Goal: Task Accomplishment & Management: Use online tool/utility

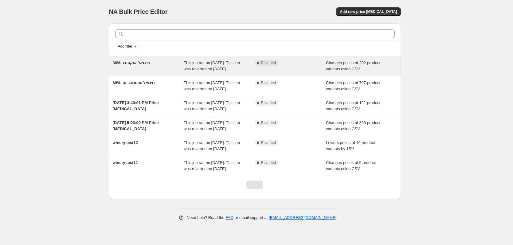
click at [139, 63] on span "דזיגואל אוקטובר 30%" at bounding box center [131, 62] width 37 height 5
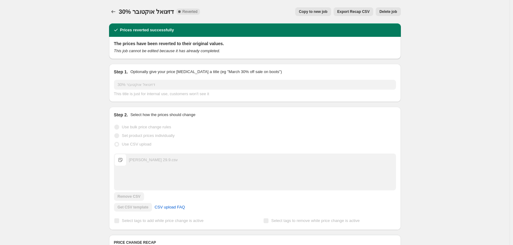
click at [318, 12] on span "Copy to new job" at bounding box center [313, 11] width 29 height 5
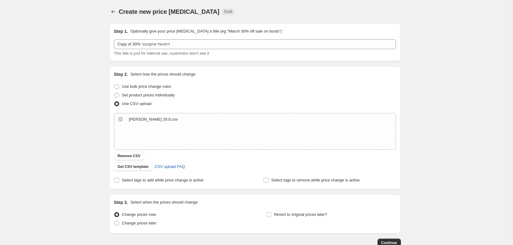
scroll to position [31, 0]
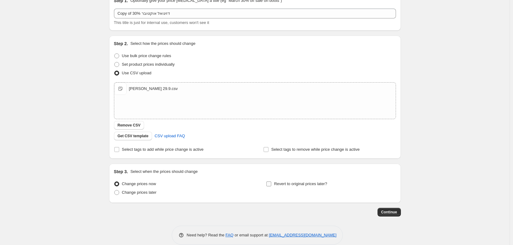
click at [271, 185] on input "Revert to original prices later?" at bounding box center [268, 183] width 5 height 5
checkbox input "true"
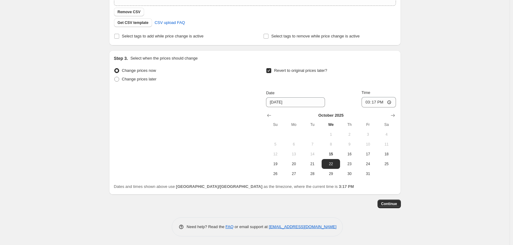
scroll to position [145, 0]
click at [390, 155] on span "18" at bounding box center [387, 153] width 14 height 5
type input "[DATE]"
click at [439, 175] on div "Create new price [MEDICAL_DATA]. This page is ready Create new price [MEDICAL_D…" at bounding box center [254, 50] width 509 height 390
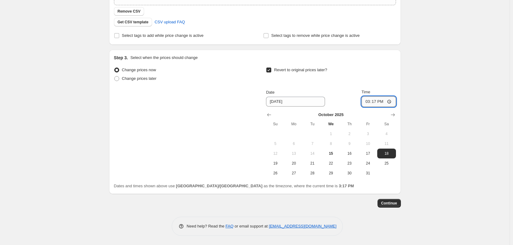
click at [384, 102] on input "15:17" at bounding box center [378, 101] width 34 height 10
click at [386, 101] on input "15:17" at bounding box center [378, 101] width 34 height 10
click at [378, 102] on input "15:17" at bounding box center [378, 101] width 34 height 10
type input "23:59"
click at [446, 136] on div "Create new price [MEDICAL_DATA]. This page is ready Create new price [MEDICAL_D…" at bounding box center [254, 50] width 509 height 390
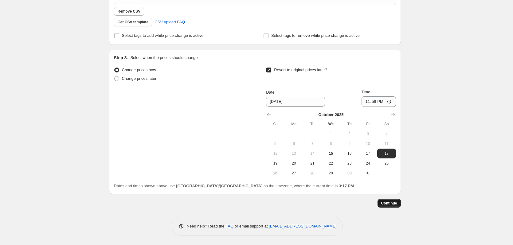
click at [394, 203] on span "Continue" at bounding box center [389, 203] width 16 height 5
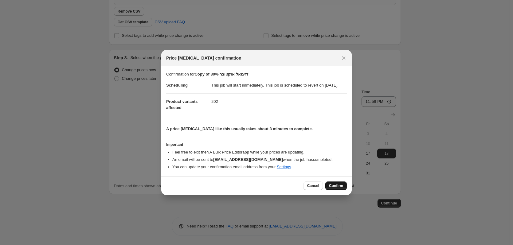
click at [336, 188] on span "Confirm" at bounding box center [336, 185] width 14 height 5
